Goal: Check status

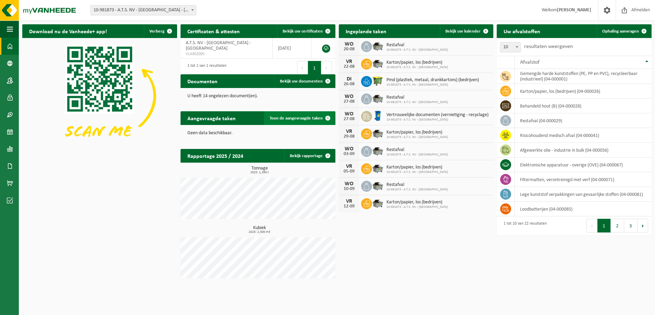
click at [310, 121] on link "Toon de aangevraagde taken" at bounding box center [299, 118] width 71 height 14
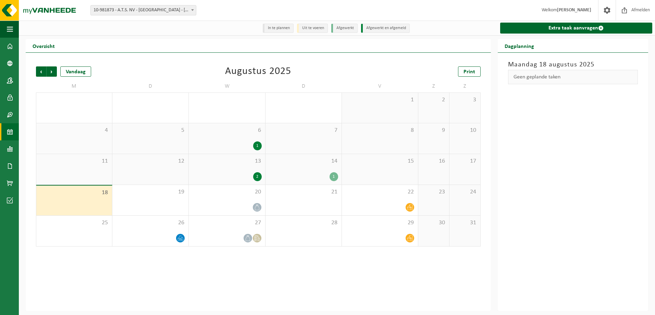
click at [314, 181] on div "1" at bounding box center [303, 176] width 69 height 9
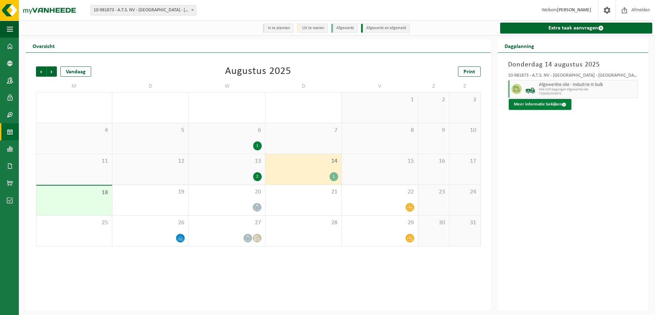
click at [549, 102] on button "Meer informatie bekijken" at bounding box center [539, 104] width 63 height 11
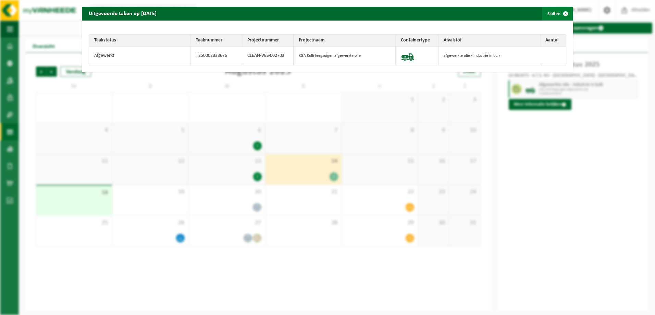
click at [564, 14] on span "button" at bounding box center [565, 14] width 14 height 14
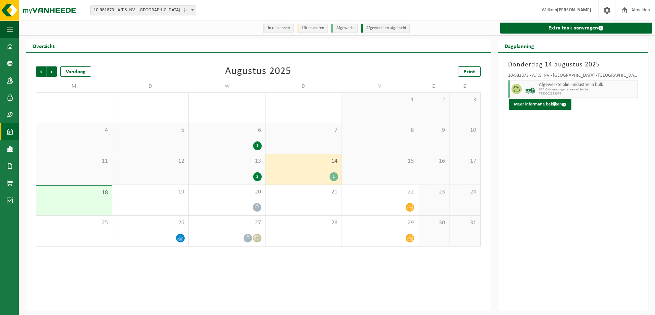
click at [592, 191] on div "[DATE] 10-981873 - A.T.S. NV - LANGERBRUGGE - GENT Afgewerkte olie - industrie …" at bounding box center [572, 182] width 150 height 258
